Goal: Task Accomplishment & Management: Manage account settings

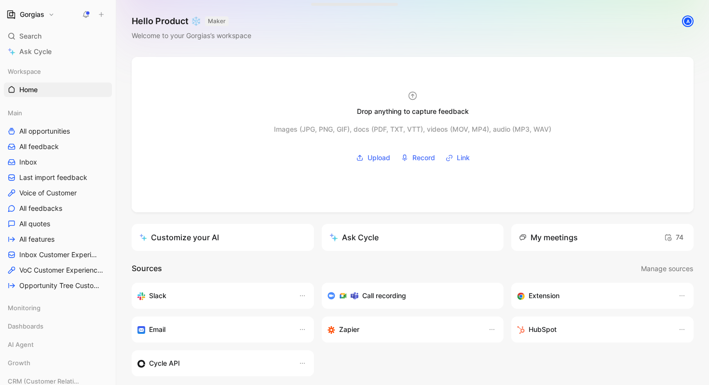
click at [691, 25] on div "A" at bounding box center [687, 21] width 13 height 13
click at [691, 20] on div "A" at bounding box center [688, 21] width 10 height 10
click at [687, 21] on div "A" at bounding box center [688, 21] width 10 height 10
click at [44, 8] on button "Gorgias" at bounding box center [30, 15] width 53 height 14
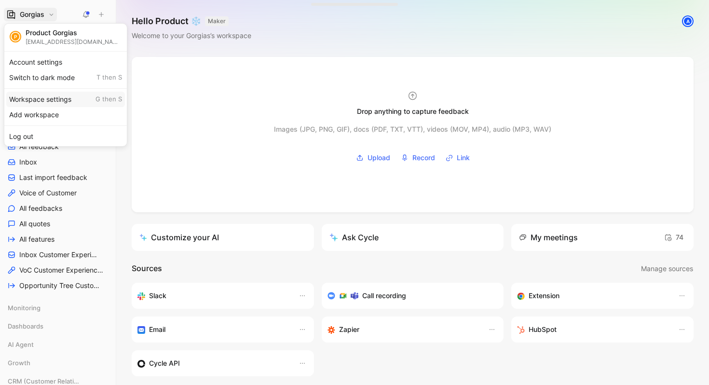
click at [58, 100] on div "Workspace settings G then S" at bounding box center [65, 99] width 119 height 15
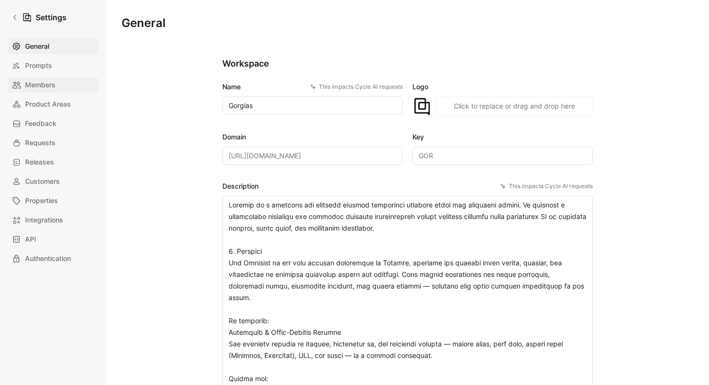
click at [46, 86] on span "Members" at bounding box center [40, 85] width 30 height 12
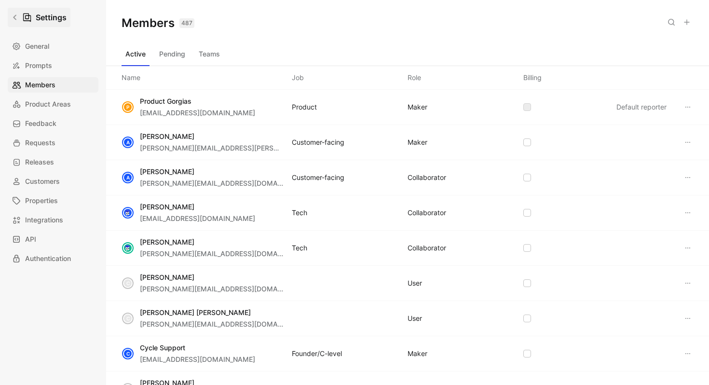
click at [13, 17] on icon at bounding box center [14, 17] width 3 height 5
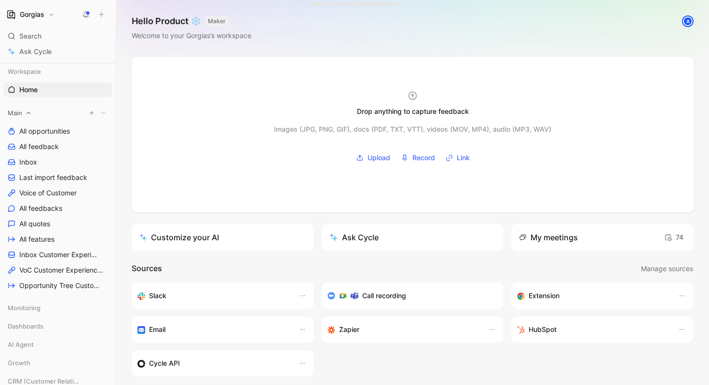
scroll to position [184, 0]
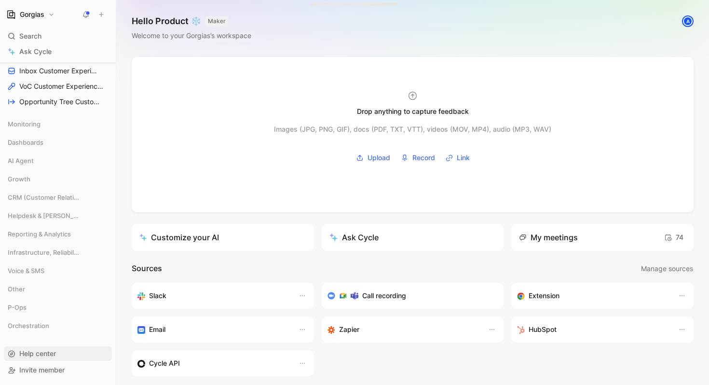
click at [49, 356] on span "Help center" at bounding box center [37, 353] width 37 height 8
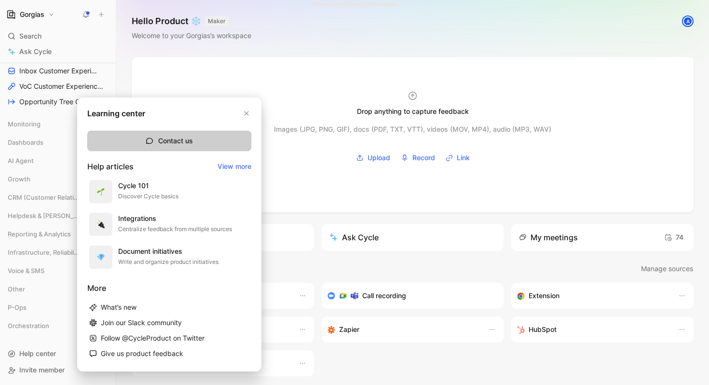
click at [176, 134] on button "Contact us" at bounding box center [169, 141] width 164 height 20
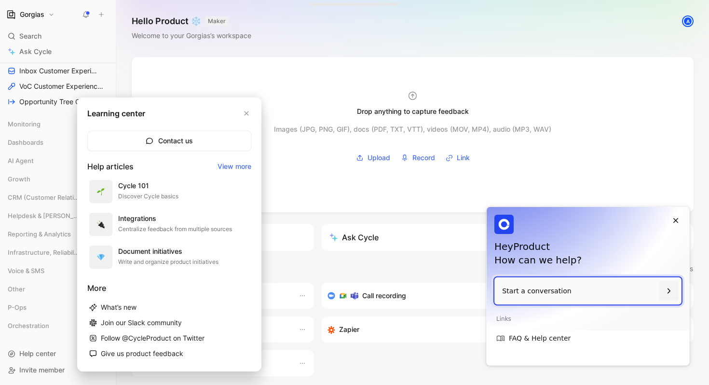
click at [564, 284] on p "Start a conversation" at bounding box center [578, 290] width 153 height 27
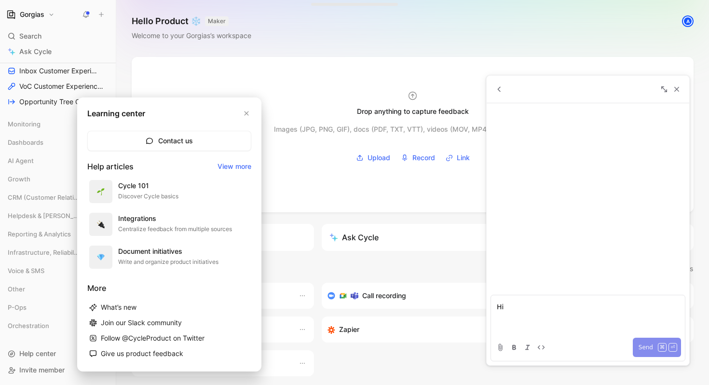
click at [642, 346] on span "Send" at bounding box center [645, 347] width 14 height 12
click at [526, 311] on p at bounding box center [588, 307] width 182 height 12
click at [517, 309] on p at bounding box center [588, 307] width 182 height 12
click at [246, 111] on icon "button" at bounding box center [246, 113] width 6 height 6
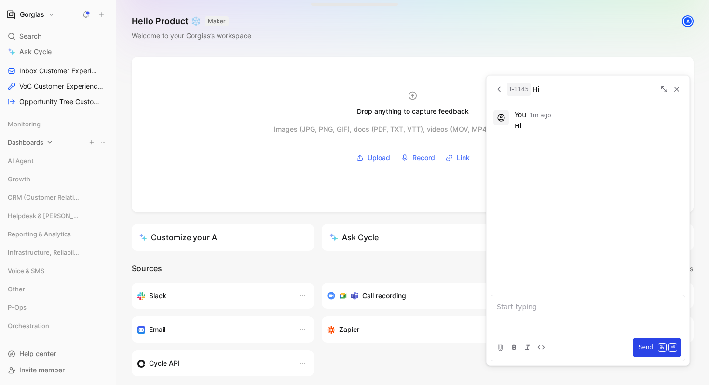
scroll to position [0, 0]
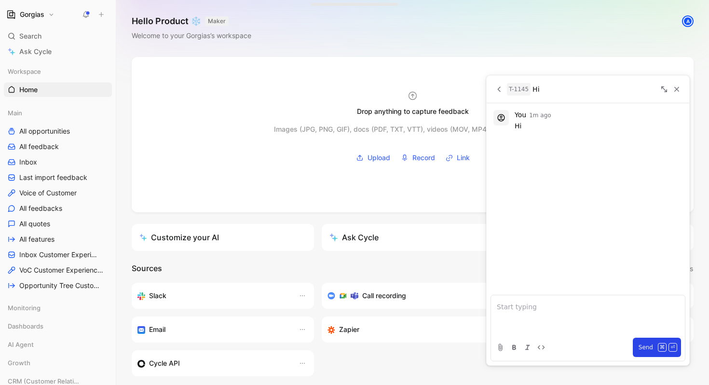
click at [48, 14] on button "Gorgias" at bounding box center [30, 15] width 53 height 14
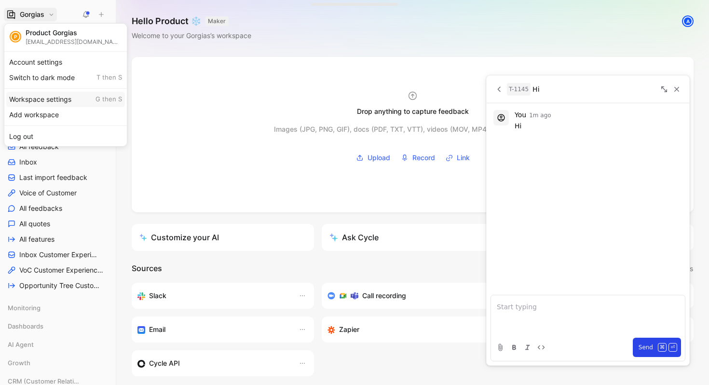
click at [52, 97] on div "Workspace settings G then S" at bounding box center [65, 99] width 119 height 15
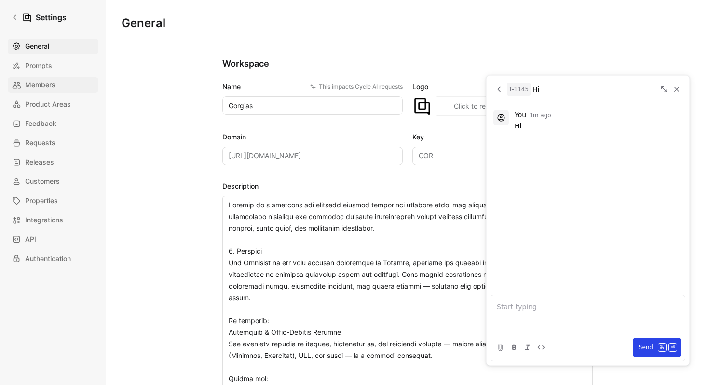
click at [41, 85] on span "Members" at bounding box center [40, 85] width 30 height 12
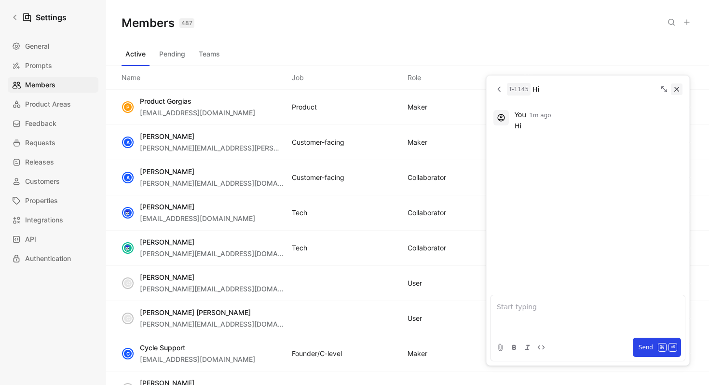
click at [679, 90] on icon "Close" at bounding box center [676, 89] width 9 height 9
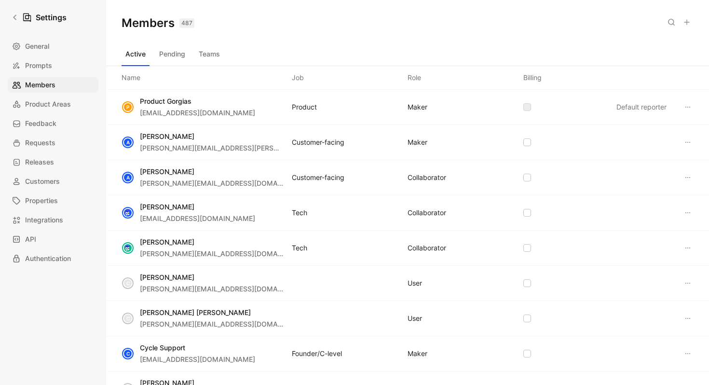
click at [692, 112] on div "Default reporter" at bounding box center [654, 107] width 77 height 12
click at [690, 107] on icon at bounding box center [688, 107] width 8 height 8
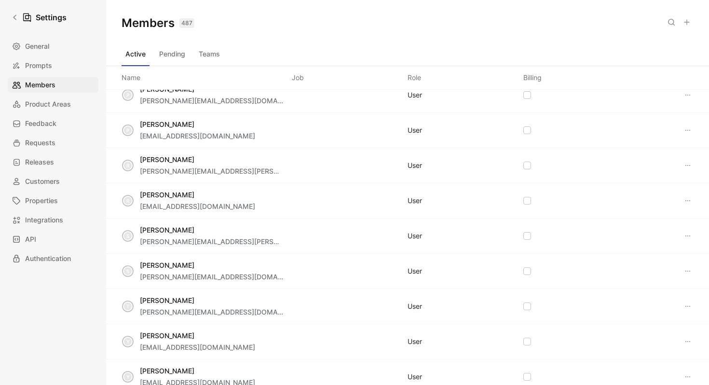
scroll to position [943, 0]
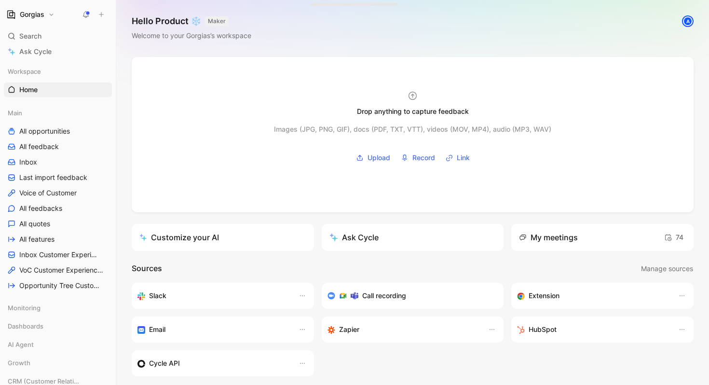
click at [39, 14] on h1 "Gorgias" at bounding box center [32, 14] width 25 height 9
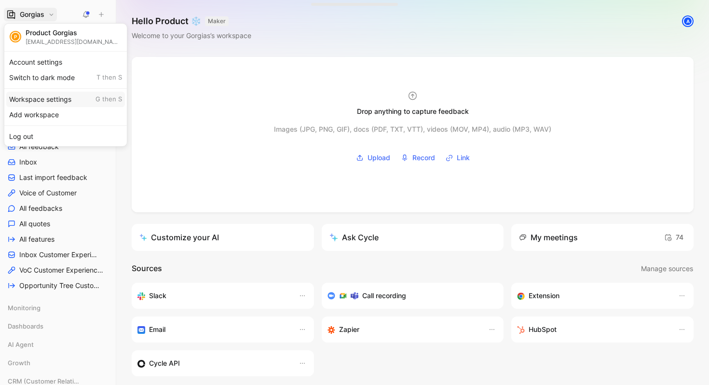
click at [55, 97] on div "Workspace settings G then S" at bounding box center [65, 99] width 119 height 15
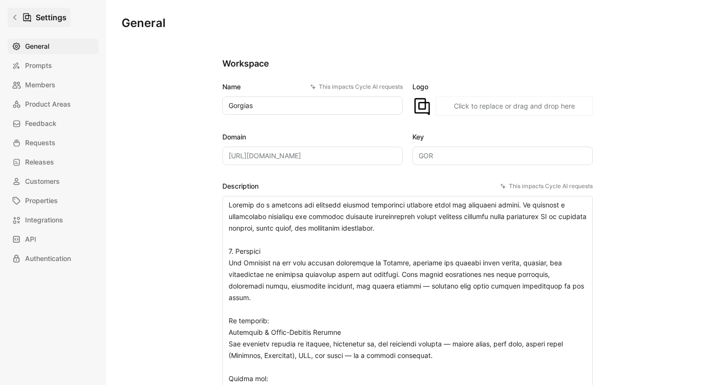
click at [11, 22] on link "Settings" at bounding box center [39, 17] width 63 height 19
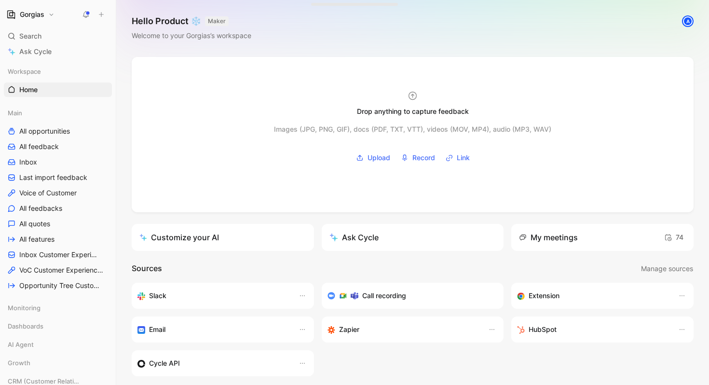
click at [688, 26] on div "A" at bounding box center [688, 21] width 10 height 10
click at [54, 9] on button "Gorgias" at bounding box center [30, 15] width 53 height 14
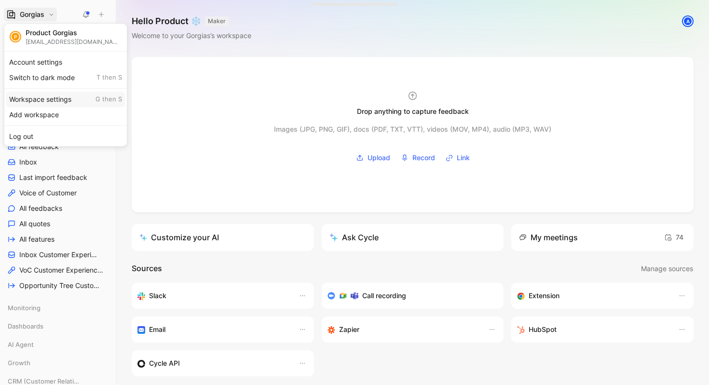
click at [54, 100] on div "Workspace settings G then S" at bounding box center [65, 99] width 119 height 15
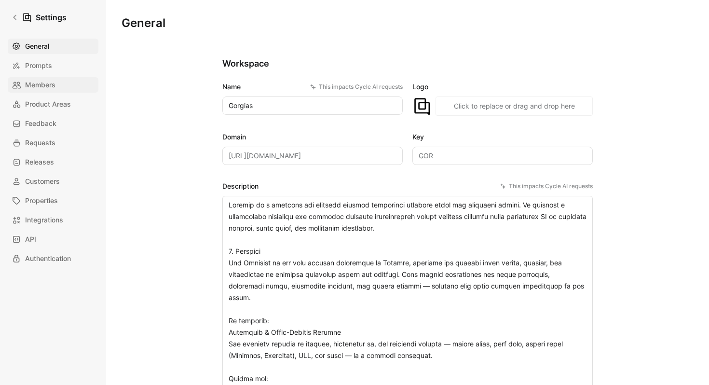
click at [49, 87] on span "Members" at bounding box center [40, 85] width 30 height 12
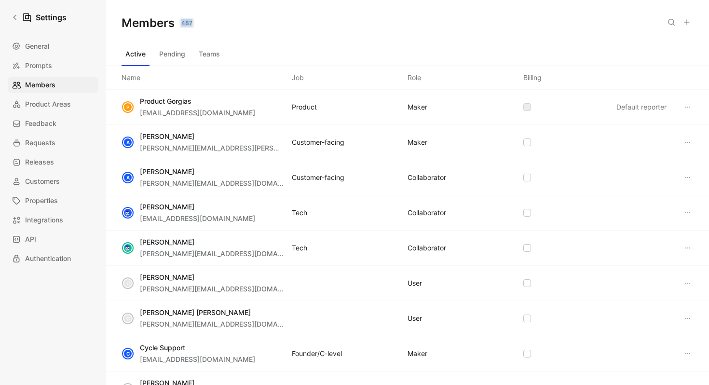
drag, startPoint x: 193, startPoint y: 21, endPoint x: 178, endPoint y: 21, distance: 14.9
click at [178, 21] on h1 "Members 487" at bounding box center [158, 22] width 73 height 15
click at [199, 25] on div "Members 487 Saved" at bounding box center [407, 23] width 603 height 46
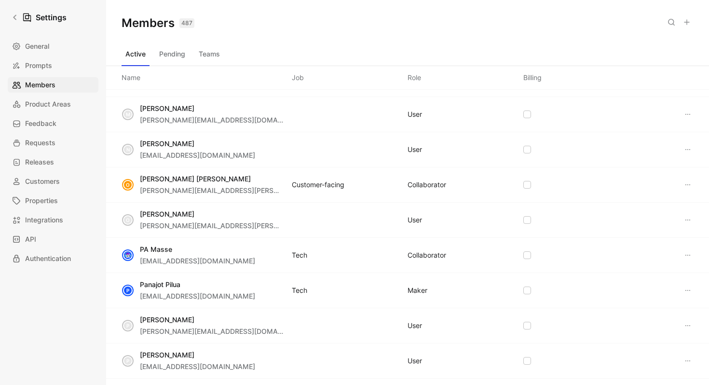
scroll to position [641, 0]
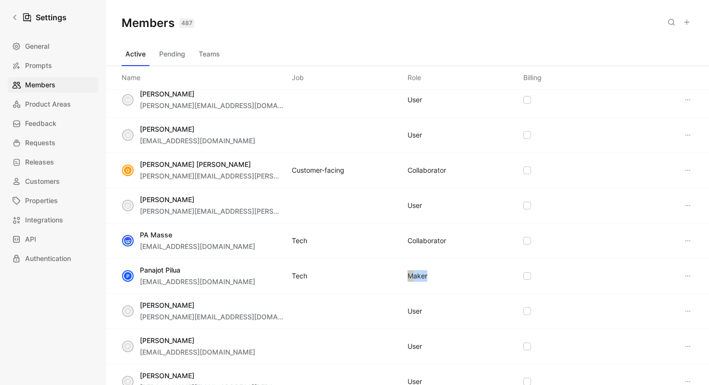
drag, startPoint x: 405, startPoint y: 276, endPoint x: 430, endPoint y: 275, distance: 25.6
click at [431, 275] on div "P Panajot Pilua [EMAIL_ADDRESS][DOMAIN_NAME] Tech MAKER" at bounding box center [407, 275] width 603 height 35
click at [430, 275] on div "P Panajot Pilua [EMAIL_ADDRESS][DOMAIN_NAME] Tech MAKER" at bounding box center [407, 275] width 603 height 35
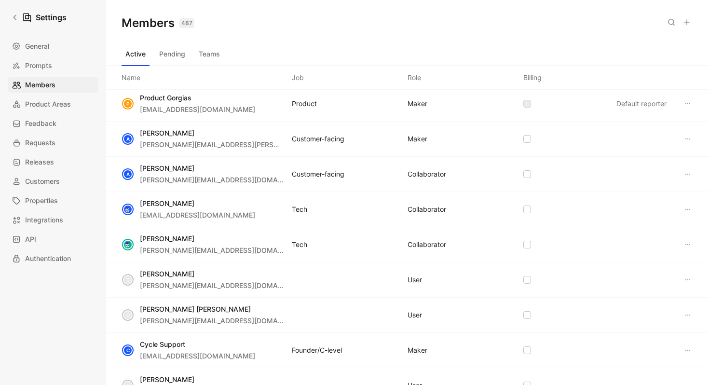
scroll to position [0, 0]
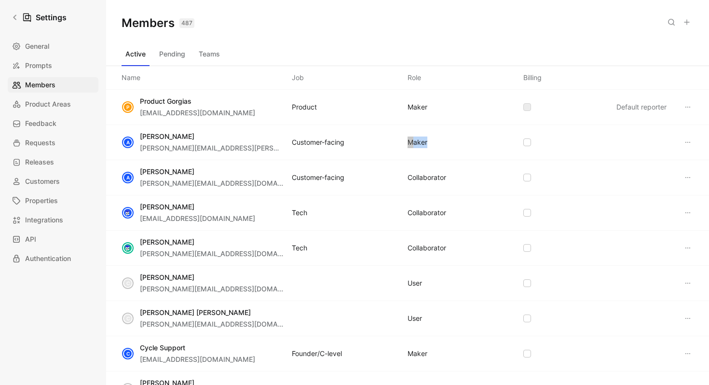
drag, startPoint x: 429, startPoint y: 141, endPoint x: 399, endPoint y: 142, distance: 29.9
click at [399, 142] on div "A [PERSON_NAME] [PERSON_NAME][EMAIL_ADDRESS][PERSON_NAME][DOMAIN_NAME] Customer…" at bounding box center [407, 142] width 603 height 35
click at [416, 142] on div "MAKER" at bounding box center [417, 142] width 20 height 12
click at [182, 55] on button "Pending" at bounding box center [172, 53] width 34 height 15
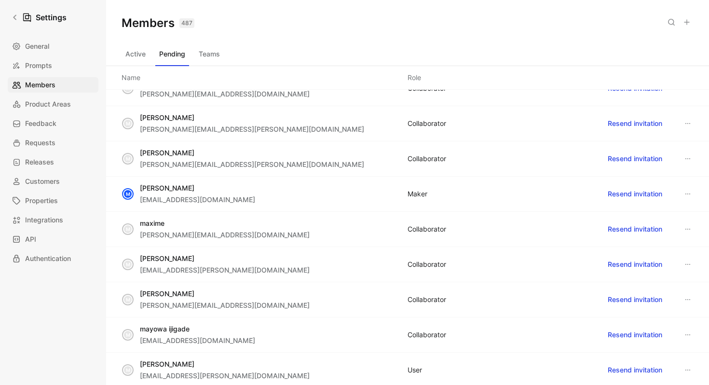
scroll to position [9898, 0]
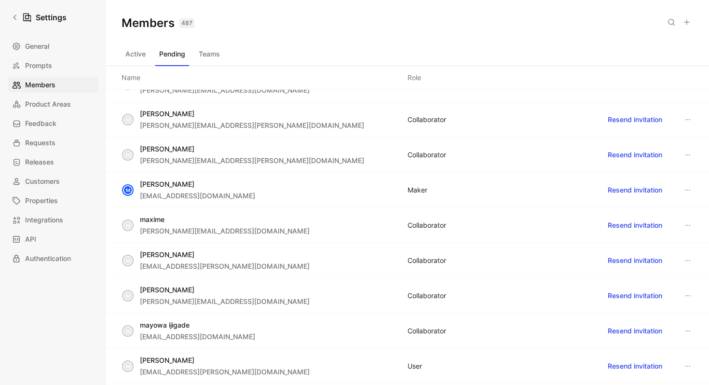
click at [208, 60] on button "Teams" at bounding box center [209, 53] width 29 height 15
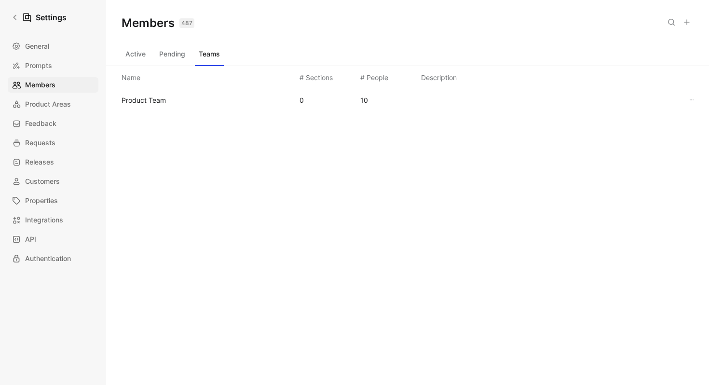
click at [143, 54] on button "Active" at bounding box center [136, 53] width 28 height 15
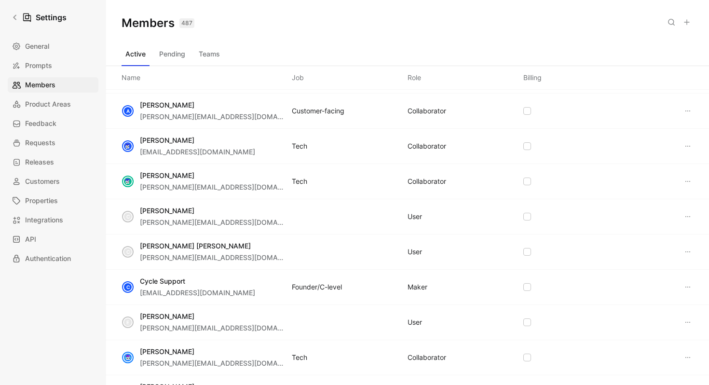
scroll to position [0, 0]
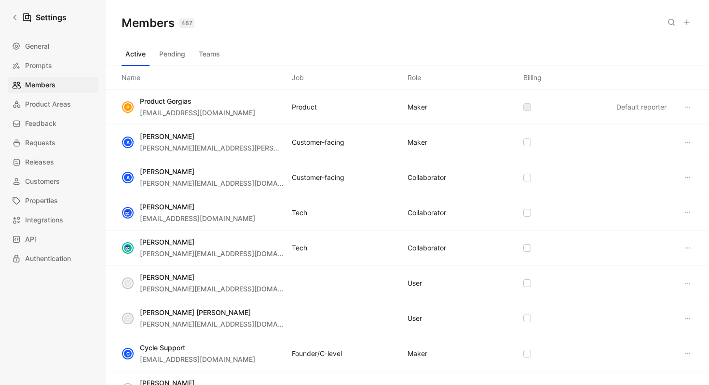
click at [167, 46] on button "Pending" at bounding box center [172, 53] width 34 height 15
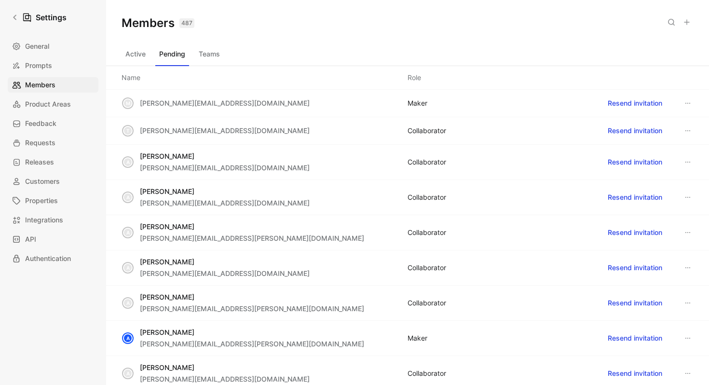
click at [687, 24] on icon at bounding box center [687, 22] width 8 height 8
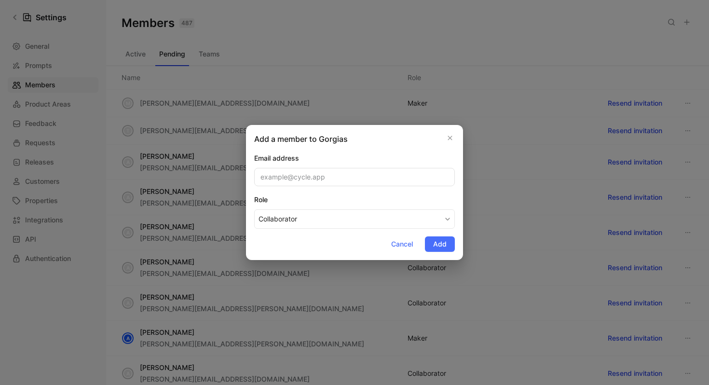
click at [352, 153] on div "Email address" at bounding box center [354, 158] width 201 height 12
click at [365, 219] on button "Collaborator" at bounding box center [354, 218] width 201 height 19
click at [320, 178] on input "email" at bounding box center [354, 177] width 201 height 18
click at [353, 149] on div "Add a member to Gorgias Email address Role Collaborator Cancel Add" at bounding box center [354, 192] width 217 height 135
click at [450, 140] on icon "button" at bounding box center [450, 138] width 6 height 8
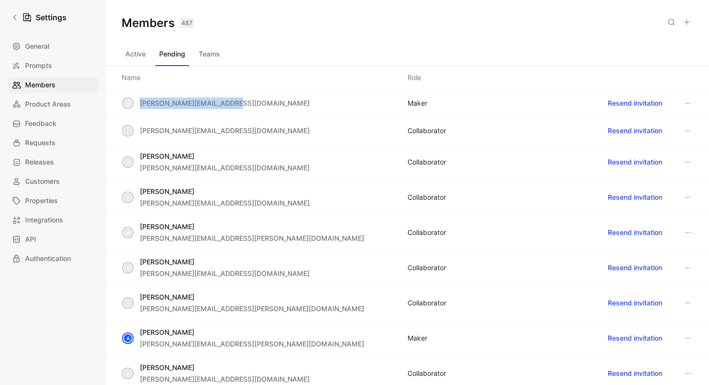
drag, startPoint x: 140, startPoint y: 102, endPoint x: 235, endPoint y: 100, distance: 95.5
click at [235, 100] on div "m [PERSON_NAME][EMAIL_ADDRESS][DOMAIN_NAME] MAKER Resend invitation" at bounding box center [407, 103] width 603 height 27
click at [257, 48] on div "Active Pending Teams" at bounding box center [408, 55] width 572 height 19
click at [306, 35] on div "Members 487 Saved" at bounding box center [407, 23] width 603 height 46
click at [683, 19] on icon at bounding box center [687, 22] width 8 height 8
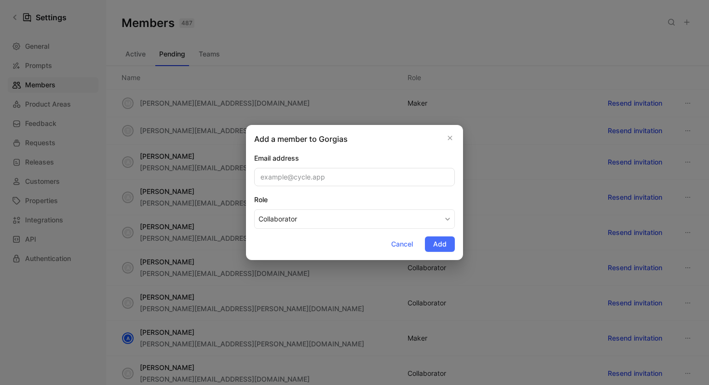
click at [334, 147] on div "Add a member to Gorgias Email address Role Collaborator Cancel Add" at bounding box center [354, 192] width 217 height 135
click at [313, 169] on input "email" at bounding box center [354, 177] width 201 height 18
type input "[EMAIL_ADDRESS][DOMAIN_NAME],"
click at [361, 162] on div "Email address" at bounding box center [354, 158] width 201 height 12
click at [432, 217] on button "Collaborator" at bounding box center [354, 218] width 201 height 19
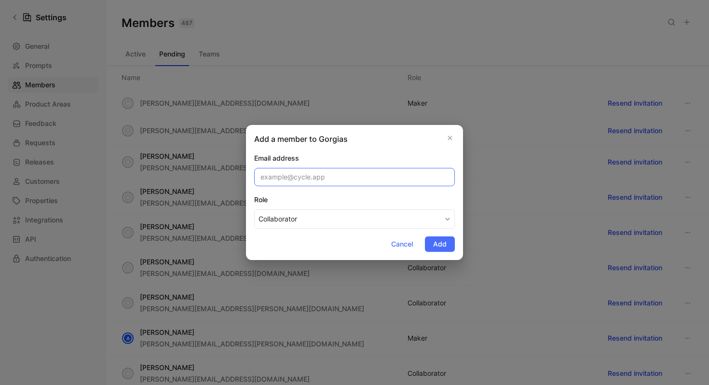
click at [404, 186] on input "email" at bounding box center [354, 177] width 201 height 18
click at [369, 154] on div "Email address" at bounding box center [354, 158] width 201 height 12
click at [350, 176] on input "email" at bounding box center [354, 177] width 201 height 18
click at [395, 131] on div "Add a member to Gorgias Email address Role Collaborator Cancel Add" at bounding box center [354, 192] width 217 height 135
click at [406, 247] on span "Cancel" at bounding box center [402, 244] width 22 height 12
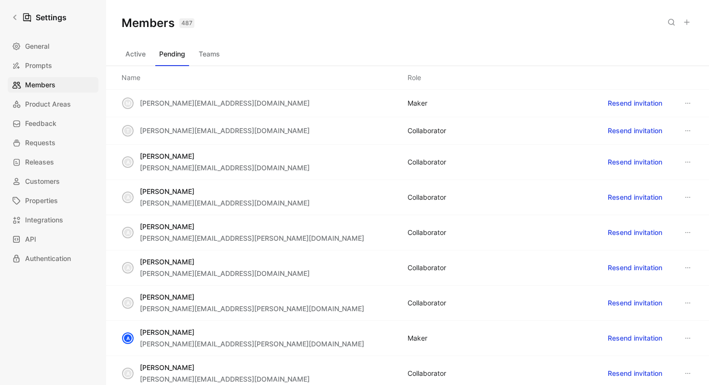
click at [136, 48] on button "Active" at bounding box center [136, 53] width 28 height 15
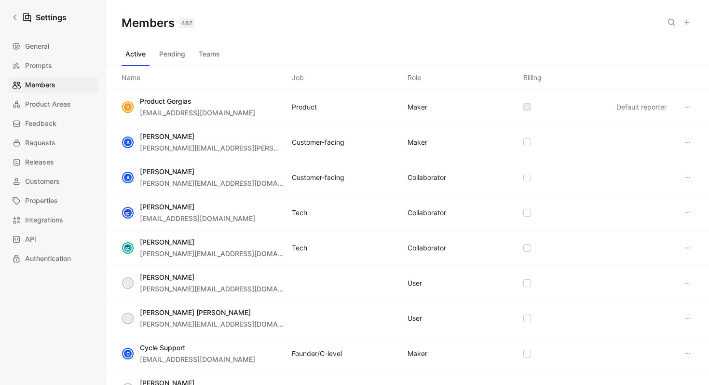
click at [170, 56] on button "Pending" at bounding box center [172, 53] width 34 height 15
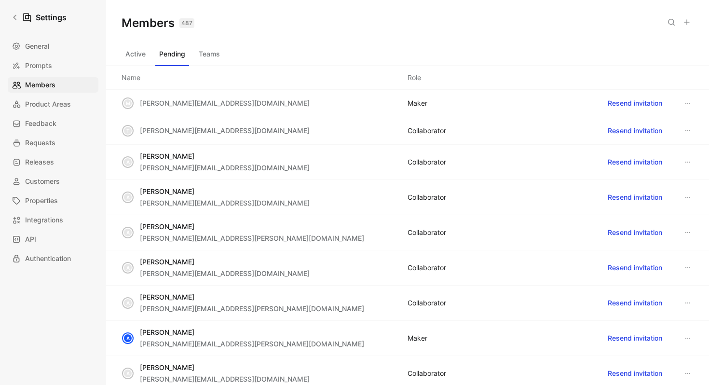
click at [688, 21] on icon at bounding box center [687, 22] width 8 height 8
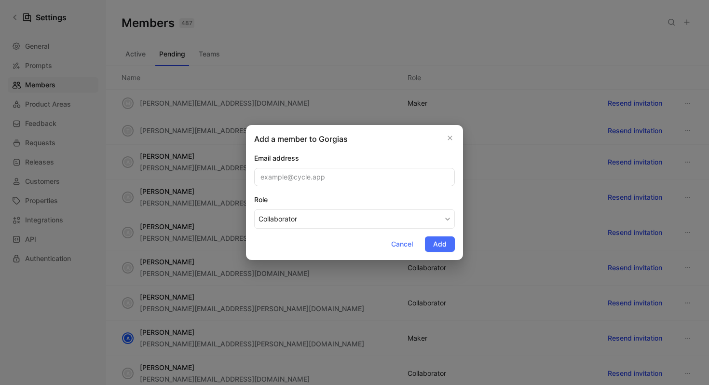
click at [310, 173] on input "email" at bounding box center [354, 177] width 201 height 18
click at [448, 141] on icon "button" at bounding box center [450, 138] width 6 height 8
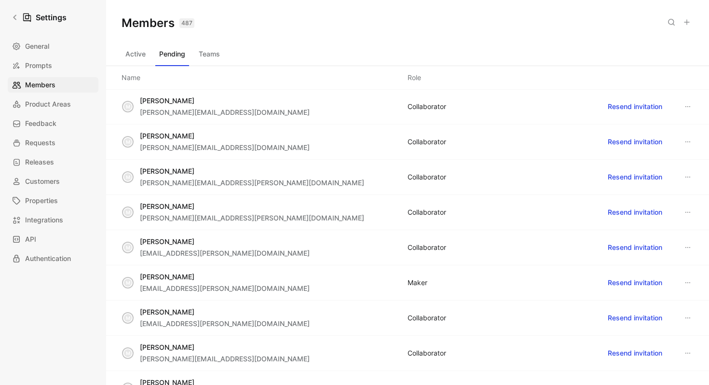
scroll to position [9159, 0]
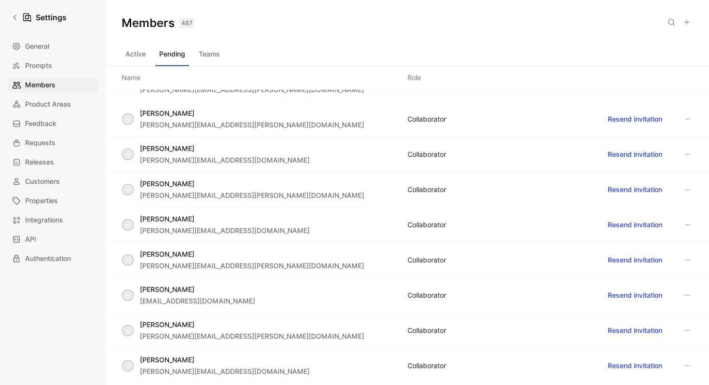
click at [123, 55] on button "Active" at bounding box center [136, 53] width 28 height 15
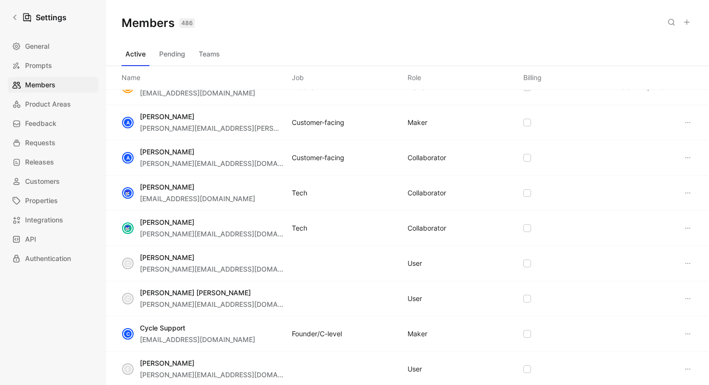
scroll to position [0, 0]
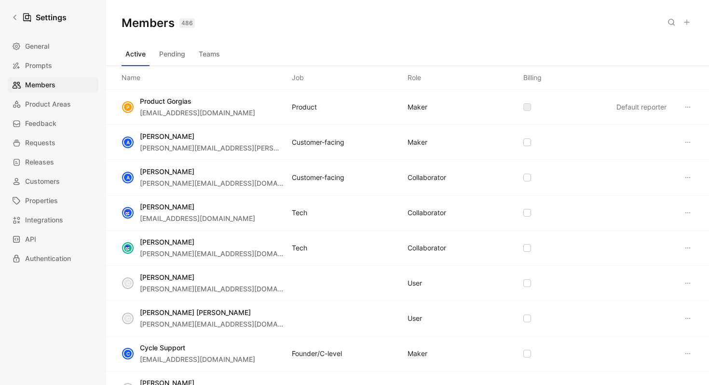
click at [176, 55] on button "Pending" at bounding box center [172, 53] width 34 height 15
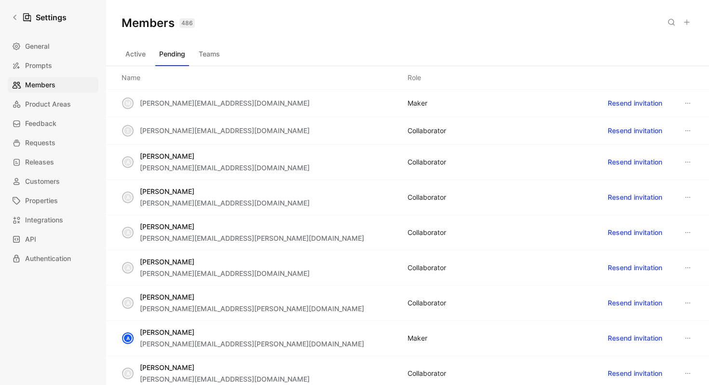
click at [690, 103] on icon at bounding box center [687, 103] width 5 height 1
drag, startPoint x: 207, startPoint y: 24, endPoint x: 221, endPoint y: 15, distance: 16.5
click at [221, 15] on div "Members 486 Saved" at bounding box center [407, 23] width 603 height 46
click at [220, 17] on div "Members 486 Saved" at bounding box center [407, 23] width 603 height 46
drag, startPoint x: 197, startPoint y: 18, endPoint x: 207, endPoint y: 25, distance: 12.3
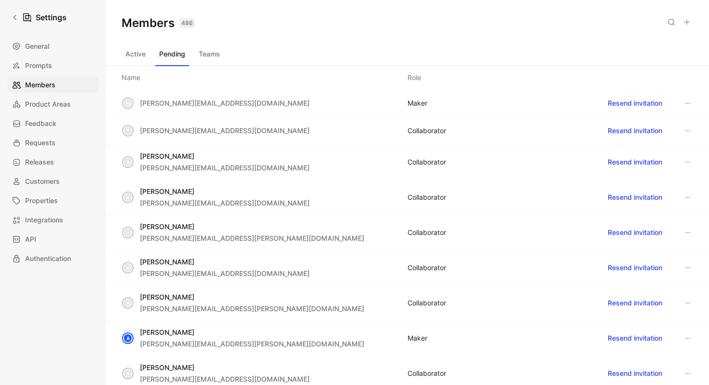
click at [209, 25] on div "Members 486 Saved" at bounding box center [407, 23] width 603 height 46
click at [139, 52] on button "Active" at bounding box center [136, 53] width 28 height 15
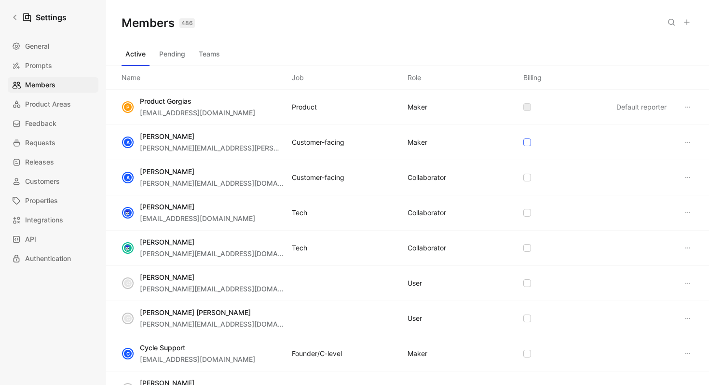
click at [527, 138] on div at bounding box center [527, 142] width 8 height 8
click at [523, 138] on input "checkbox" at bounding box center [523, 138] width 0 height 0
click at [527, 142] on icon at bounding box center [527, 142] width 4 height 3
click at [523, 138] on input "checkbox" at bounding box center [523, 138] width 0 height 0
click at [528, 176] on icon at bounding box center [527, 177] width 4 height 3
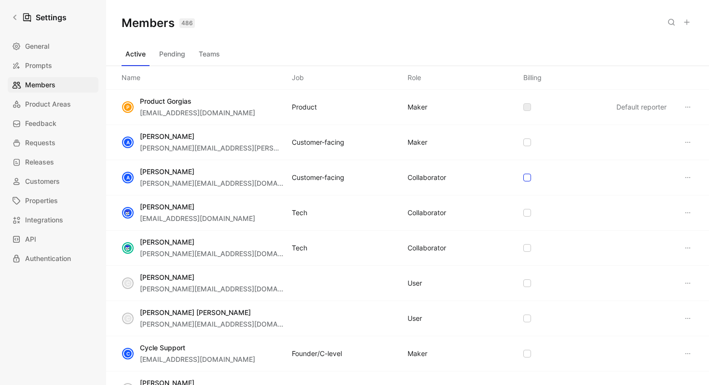
click at [523, 174] on input "checkbox" at bounding box center [523, 174] width 0 height 0
click at [528, 179] on icon at bounding box center [527, 178] width 6 height 6
click at [523, 174] on input "checkbox" at bounding box center [523, 174] width 0 height 0
click at [690, 177] on icon at bounding box center [688, 178] width 8 height 8
click at [166, 45] on div "Members 486 Saved" at bounding box center [407, 23] width 603 height 46
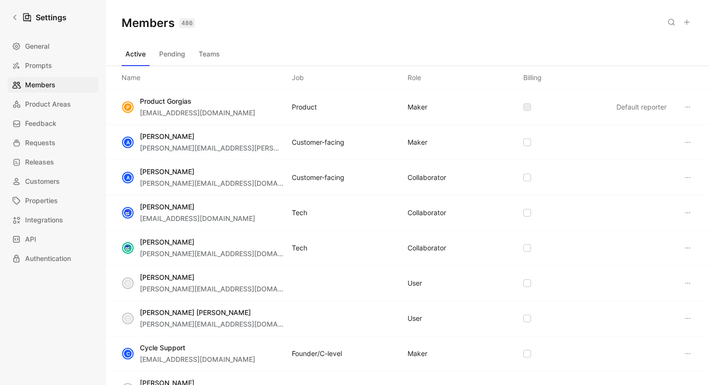
click at [169, 55] on button "Pending" at bounding box center [172, 53] width 34 height 15
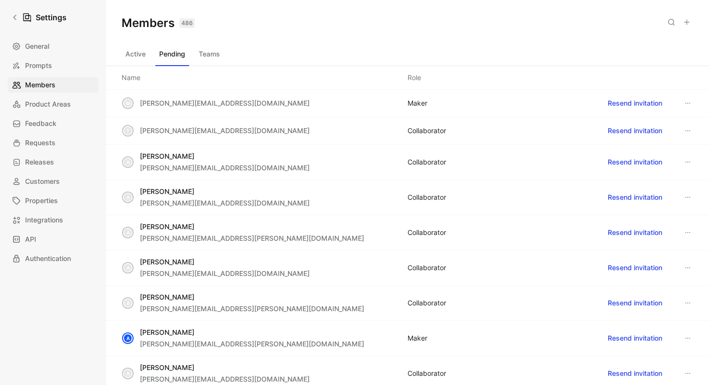
click at [216, 56] on button "Teams" at bounding box center [209, 53] width 29 height 15
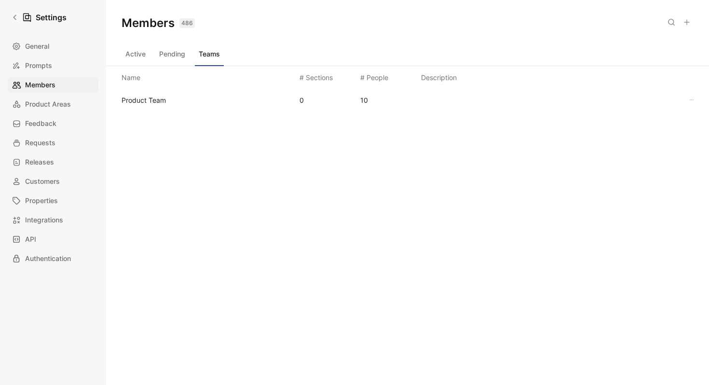
click at [204, 95] on span "Product Team" at bounding box center [207, 101] width 170 height 12
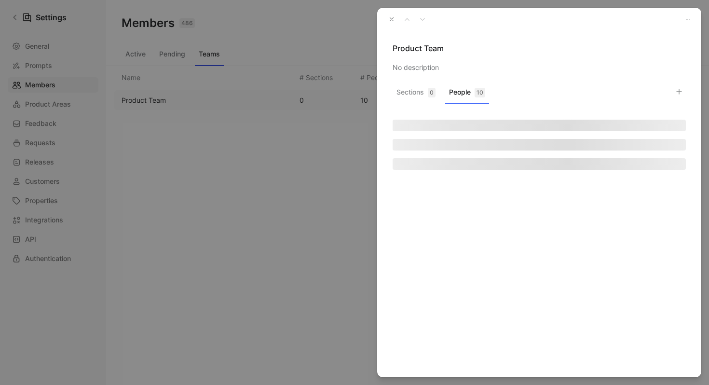
click at [465, 90] on button "People 10" at bounding box center [467, 94] width 44 height 19
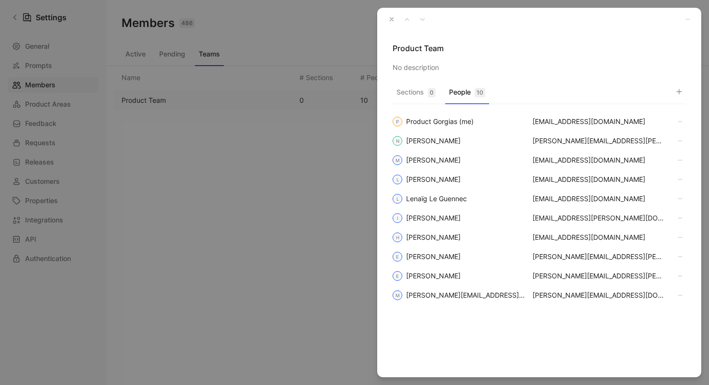
scroll to position [5, 0]
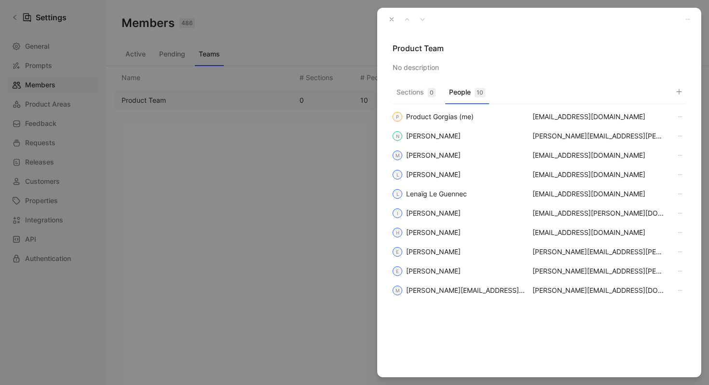
click at [684, 20] on button "button" at bounding box center [688, 20] width 12 height 12
click at [687, 19] on div at bounding box center [354, 192] width 709 height 385
click at [144, 232] on div at bounding box center [354, 192] width 709 height 385
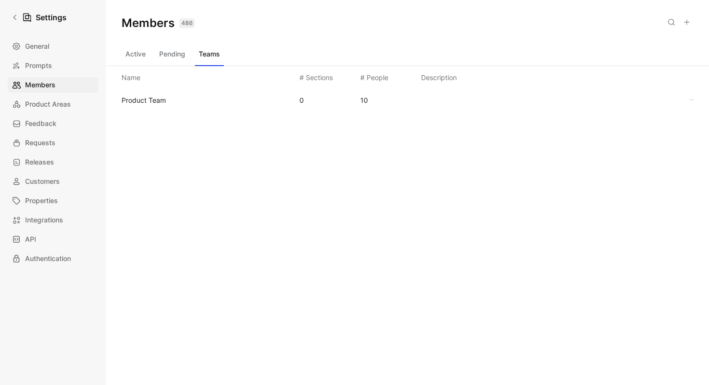
click at [124, 47] on button "Active" at bounding box center [136, 53] width 28 height 15
